Goal: Task Accomplishment & Management: Use online tool/utility

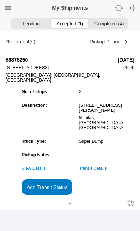
scroll to position [77, 0]
click at [0, 0] on slot "Add Transit Status" at bounding box center [0, 0] width 0 height 0
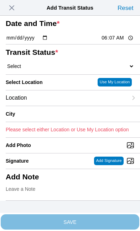
click at [47, 70] on select "Select Arrive at Drop Off Arrive at Pickup Break Start Break Stop Depart Drop O…" at bounding box center [70, 66] width 129 height 6
click at [118, 42] on input "06:07" at bounding box center [118, 37] width 34 height 7
type input "06:00"
click at [53, 70] on select "Select Arrive at Drop Off Arrive at Pickup Break Start Break Stop Depart Drop O…" at bounding box center [70, 66] width 129 height 6
select select "ARVPULOC"
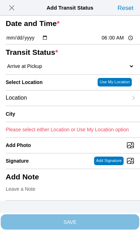
click at [56, 106] on div "Location" at bounding box center [67, 98] width 122 height 15
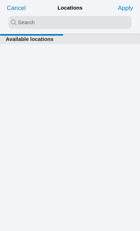
click at [19, 23] on input "search text" at bounding box center [70, 22] width 123 height 13
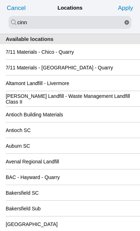
type input "cinn"
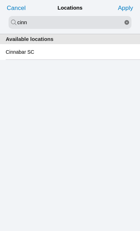
click at [62, 56] on div "Cinnabar SC" at bounding box center [70, 51] width 129 height 15
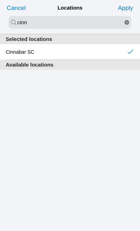
click at [0, 0] on slot "Apply" at bounding box center [0, 0] width 0 height 0
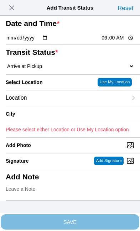
type input "[GEOGRAPHIC_DATA][PERSON_NAME]"
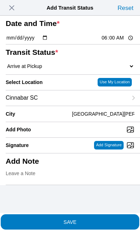
click at [98, 220] on span "SAVE" at bounding box center [70, 222] width 129 height 5
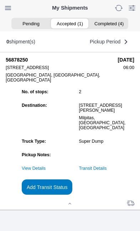
click at [107, 167] on link "Transit Details" at bounding box center [93, 168] width 28 height 5
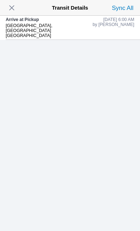
click at [14, 6] on span "button" at bounding box center [12, 8] width 10 height 10
